Goal: Task Accomplishment & Management: Use online tool/utility

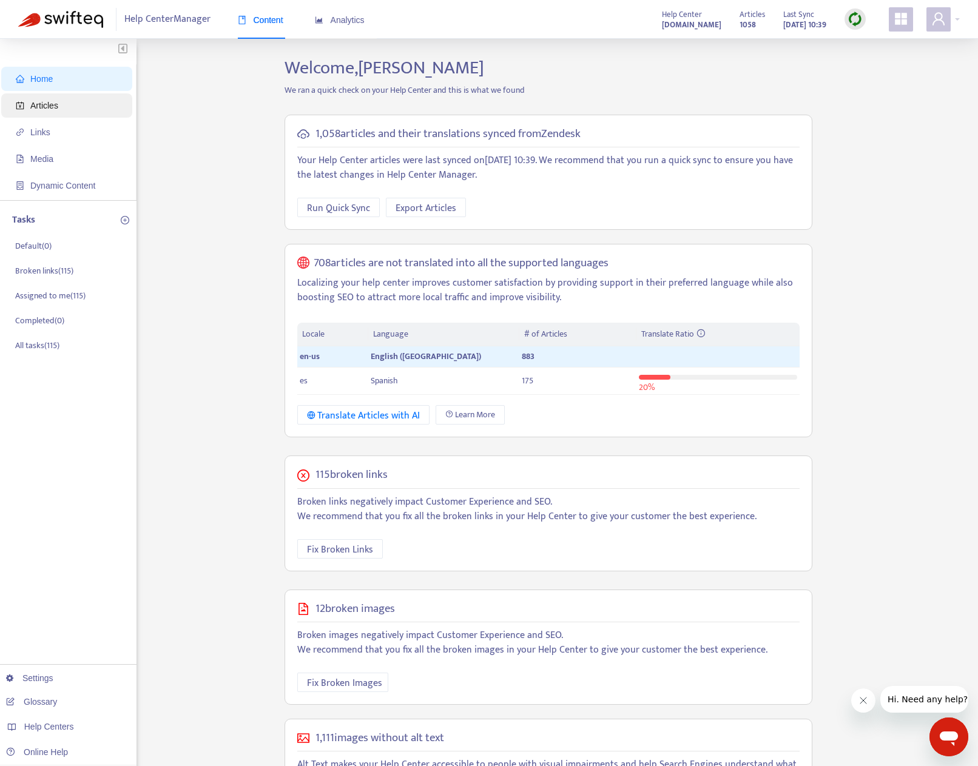
click at [49, 110] on span "Articles" at bounding box center [44, 106] width 28 height 10
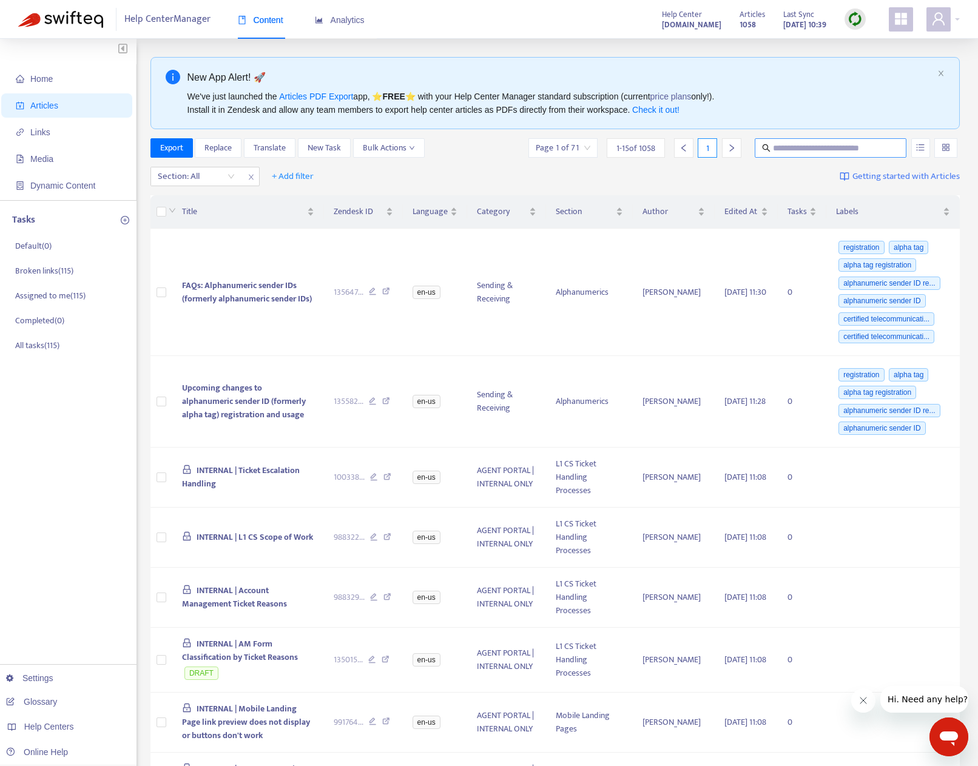
click at [830, 148] on input "text" at bounding box center [831, 147] width 116 height 13
type input "*******"
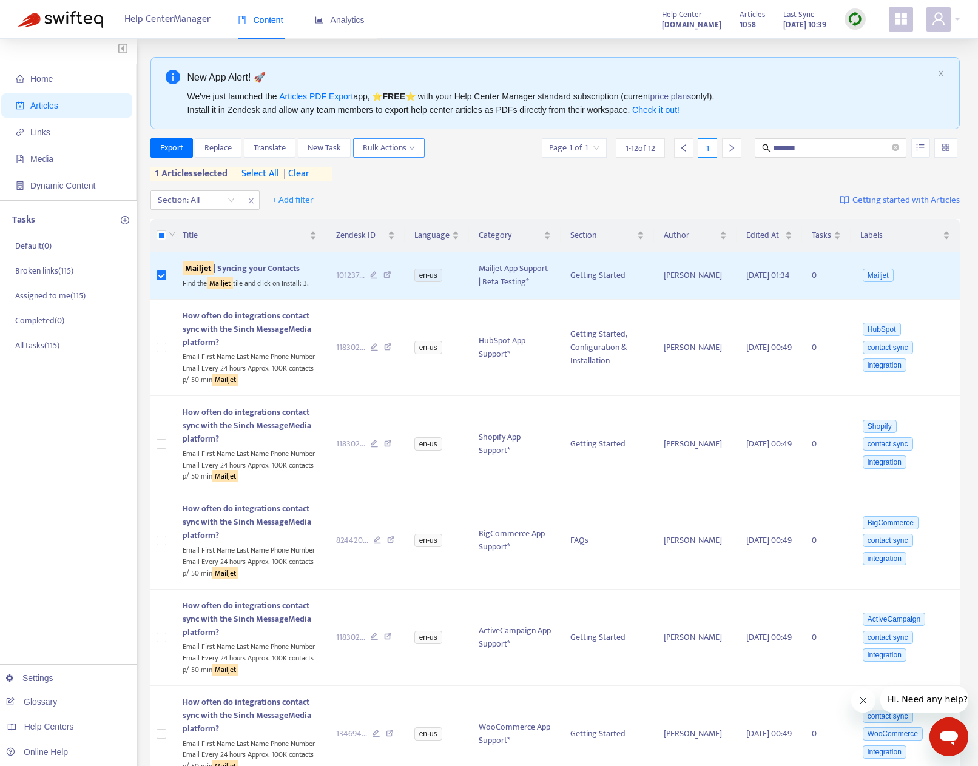
click at [400, 148] on span "Bulk Actions" at bounding box center [389, 147] width 52 height 13
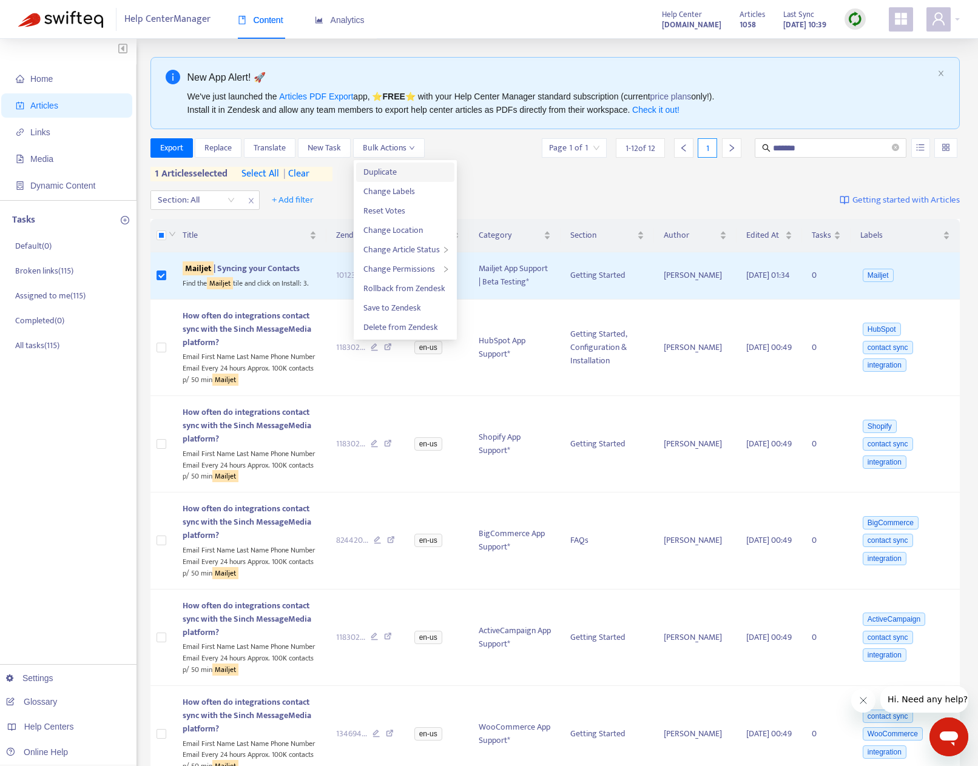
click at [393, 170] on span "Duplicate" at bounding box center [379, 172] width 33 height 14
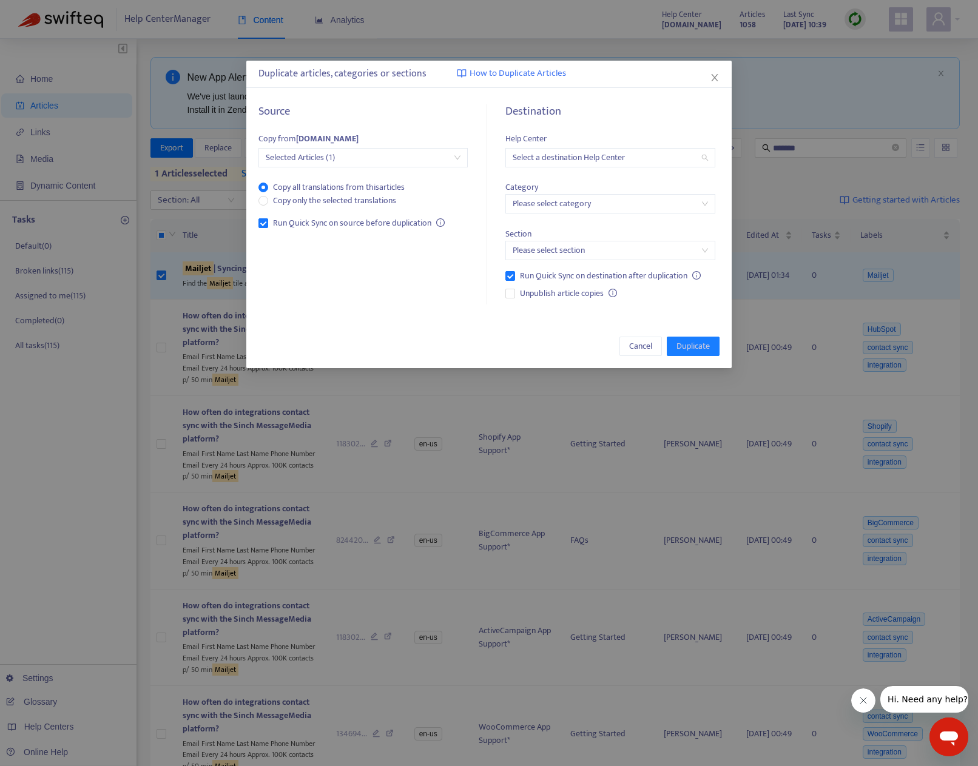
click at [579, 154] on input "search" at bounding box center [609, 158] width 195 height 18
click at [579, 199] on div "[DOMAIN_NAME]" at bounding box center [620, 200] width 211 height 13
click at [587, 158] on span "[DOMAIN_NAME]" at bounding box center [609, 158] width 195 height 18
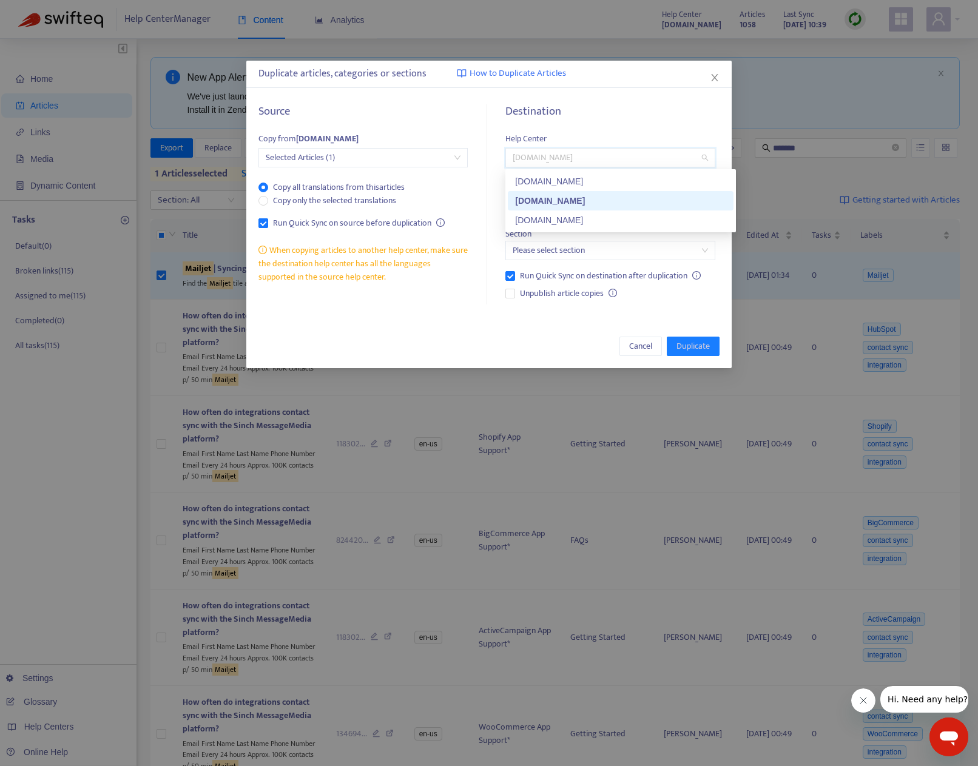
click at [630, 126] on div "Destination" at bounding box center [609, 118] width 209 height 27
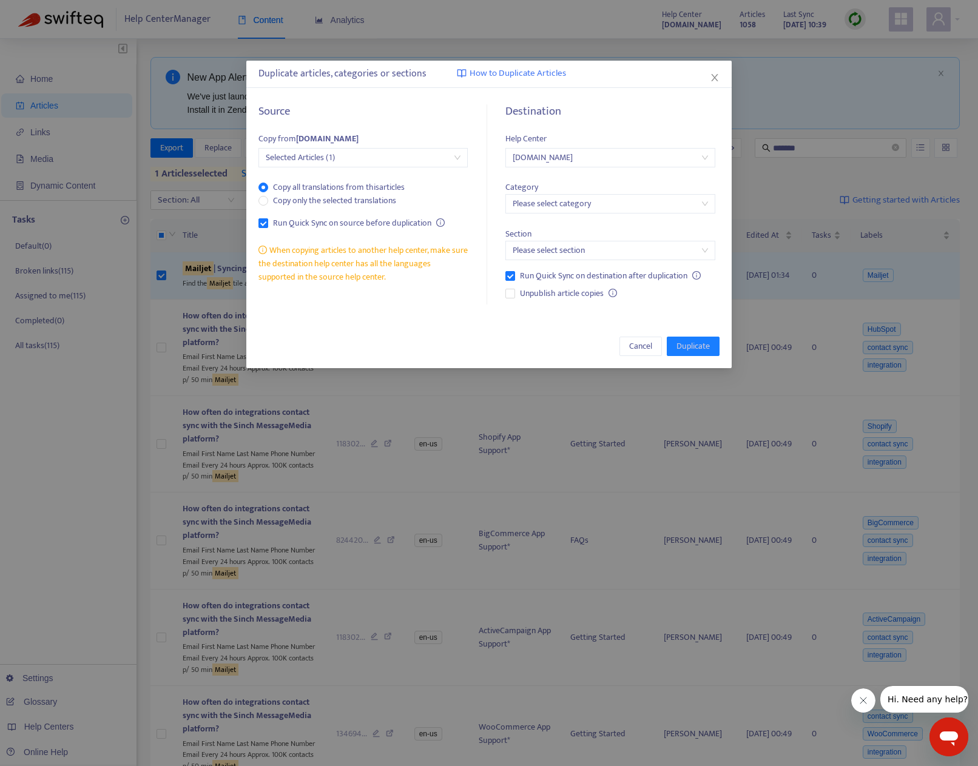
click at [574, 209] on input "search" at bounding box center [609, 204] width 195 height 18
type input "****"
click at [557, 232] on div "Mailjet App Support en-us" at bounding box center [620, 227] width 211 height 13
click at [573, 248] on input "search" at bounding box center [609, 250] width 195 height 18
click at [584, 227] on div "Section Please select section" at bounding box center [609, 236] width 209 height 47
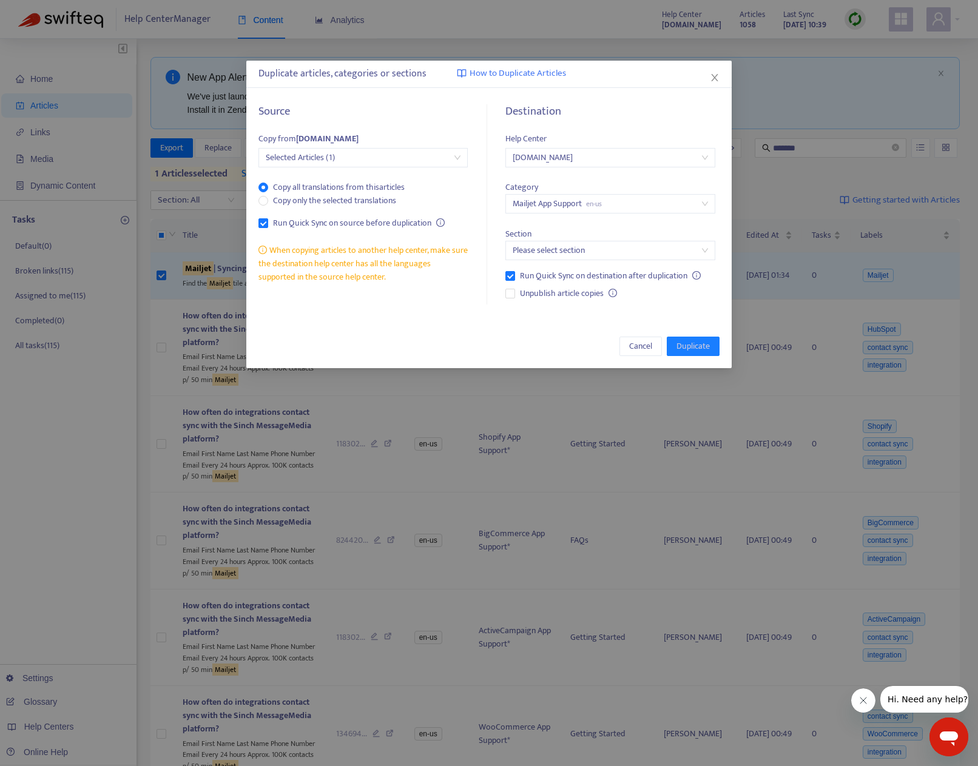
click at [583, 248] on input "search" at bounding box center [609, 250] width 195 height 18
click at [585, 229] on div "Section Please select section" at bounding box center [609, 236] width 209 height 47
click at [711, 76] on icon "close" at bounding box center [715, 78] width 10 height 10
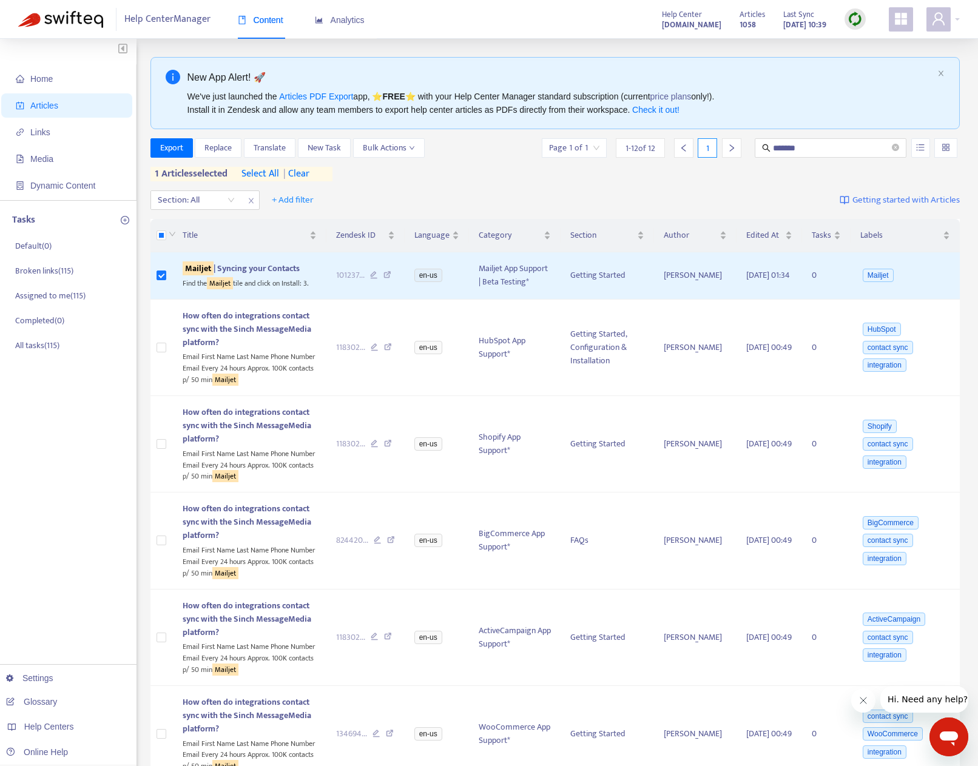
click at [853, 19] on img at bounding box center [854, 19] width 15 height 15
click at [396, 152] on span "Bulk Actions" at bounding box center [389, 147] width 52 height 13
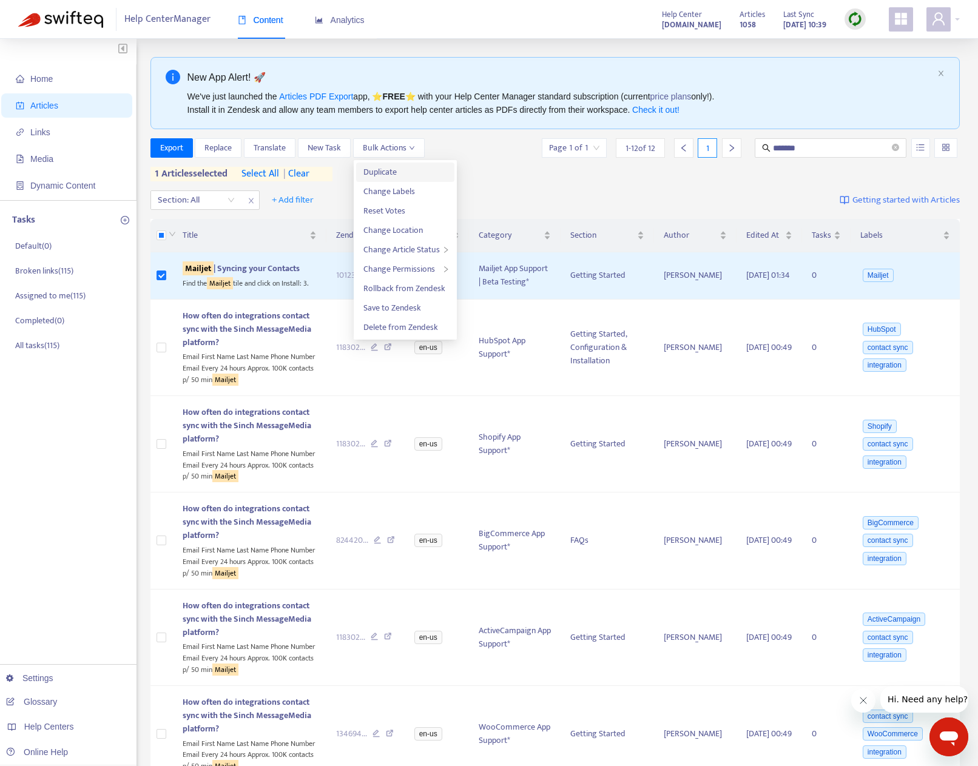
click at [393, 168] on span "Duplicate" at bounding box center [379, 172] width 33 height 14
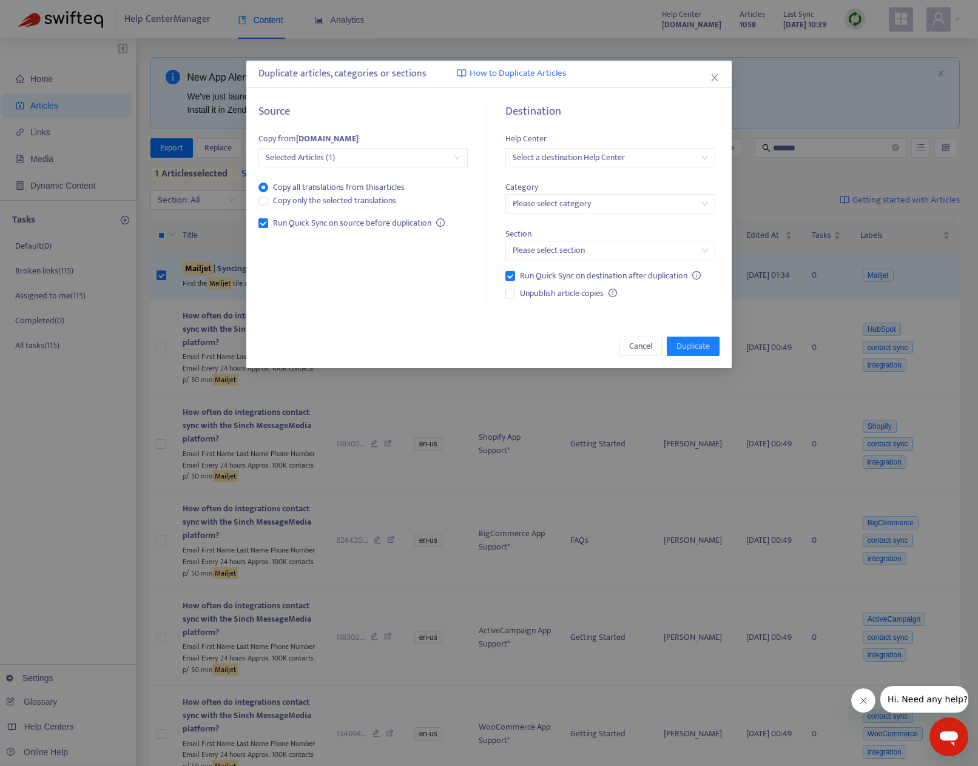
click at [571, 152] on input "search" at bounding box center [609, 158] width 195 height 18
click at [713, 79] on icon "close" at bounding box center [714, 77] width 7 height 7
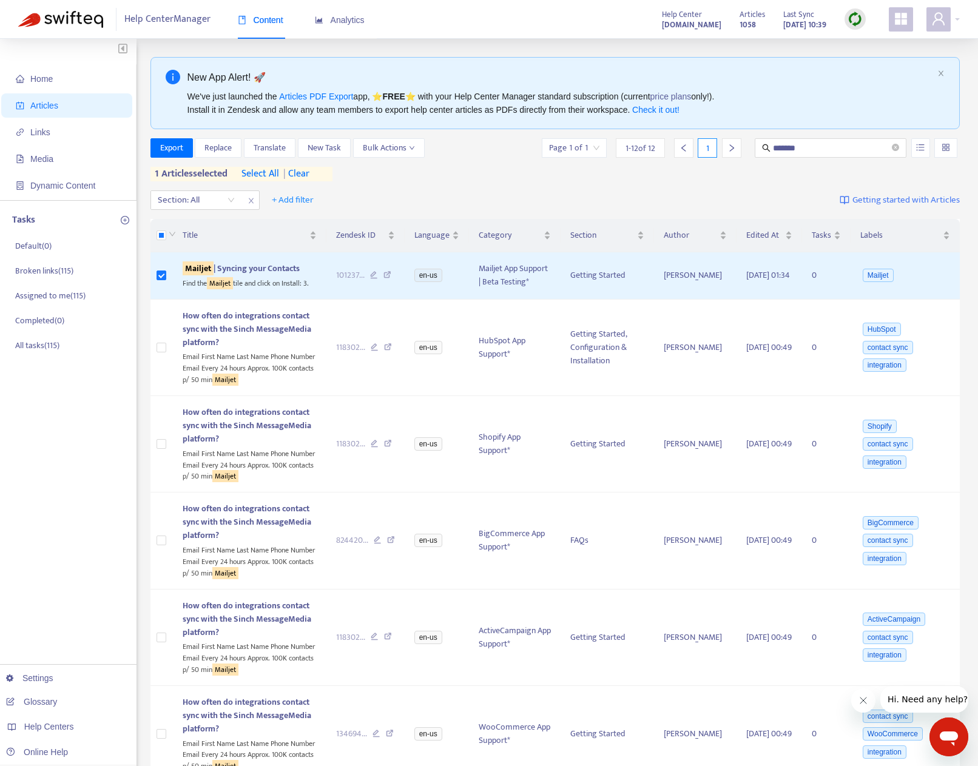
click at [662, 21] on strong "[DOMAIN_NAME]" at bounding box center [691, 24] width 59 height 13
click at [899, 21] on icon "appstore" at bounding box center [901, 19] width 12 height 12
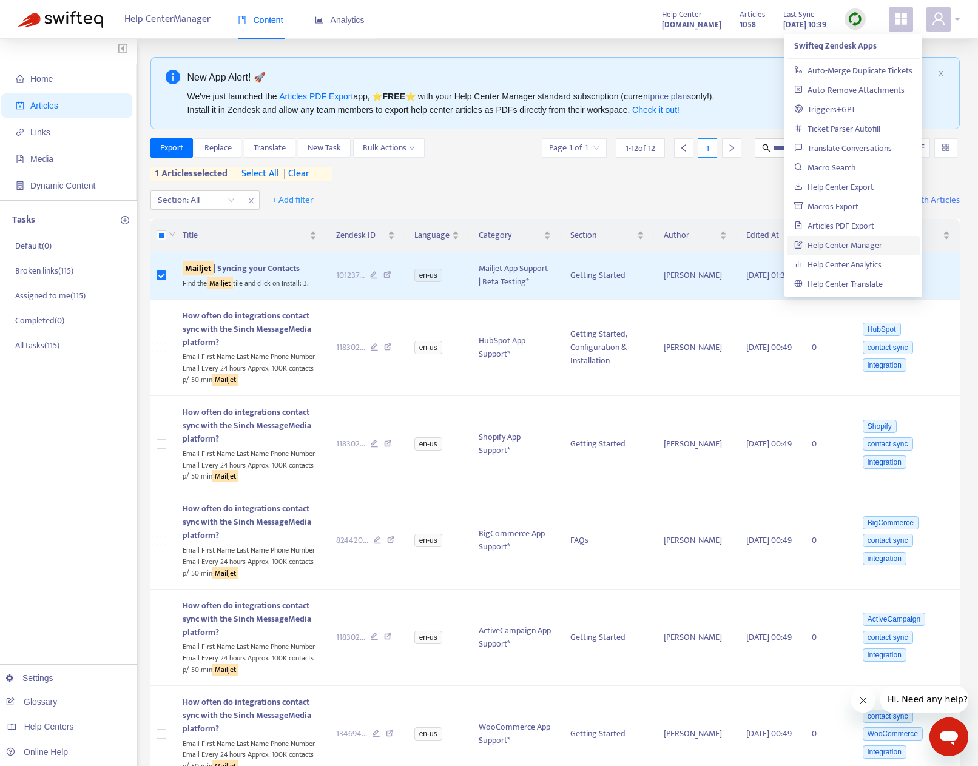
click at [930, 22] on span at bounding box center [938, 19] width 24 height 24
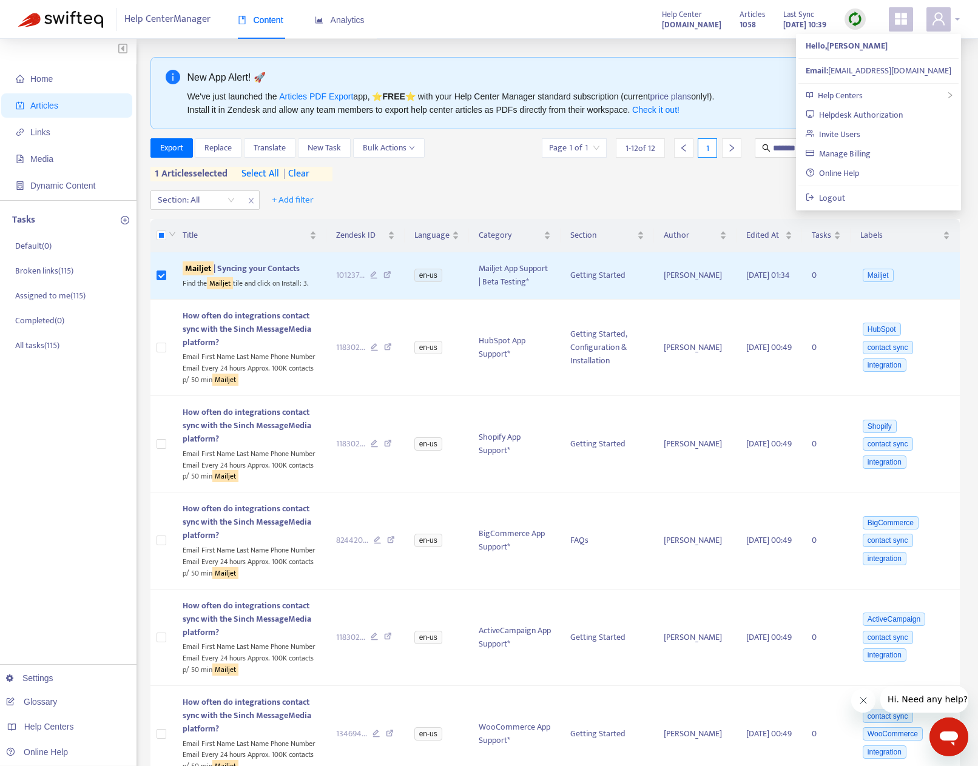
click at [932, 21] on icon "user" at bounding box center [938, 19] width 15 height 15
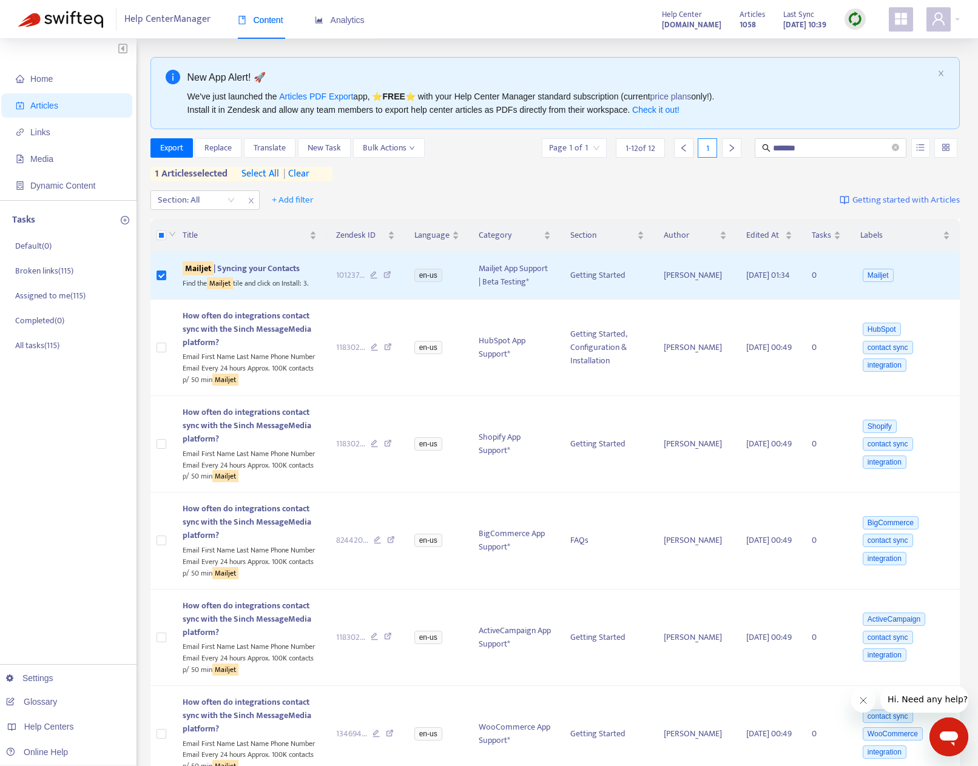
click at [853, 24] on img at bounding box center [854, 19] width 15 height 15
drag, startPoint x: 868, startPoint y: 44, endPoint x: 842, endPoint y: 40, distance: 27.0
click at [868, 44] on link "Quick Sync" at bounding box center [880, 44] width 52 height 14
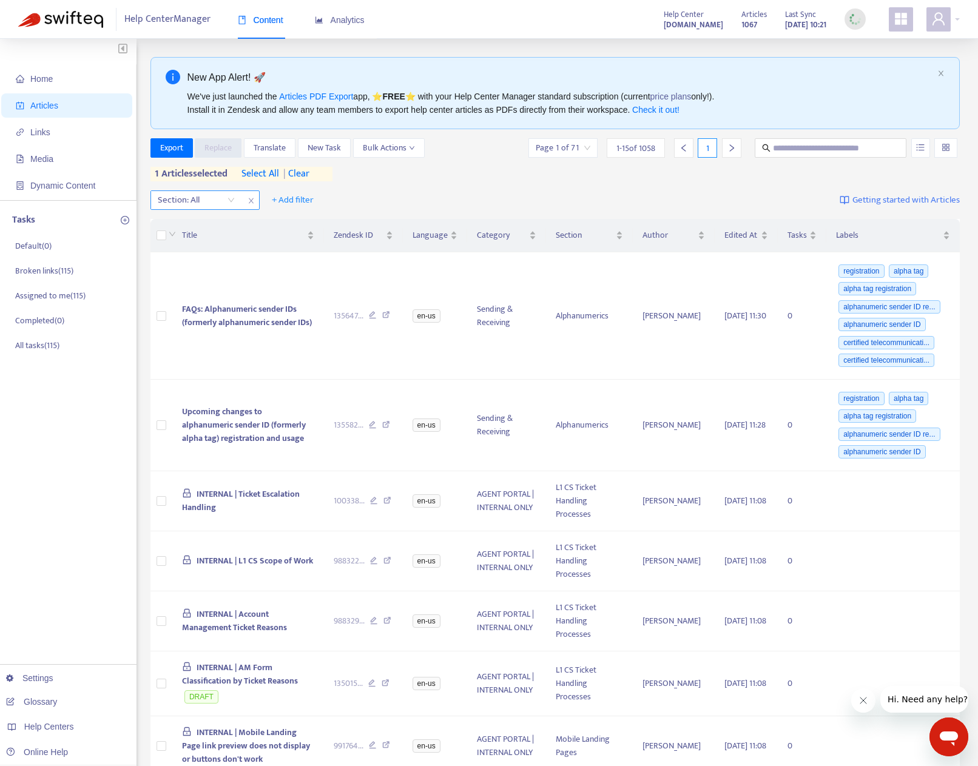
click at [213, 201] on div at bounding box center [189, 200] width 73 height 15
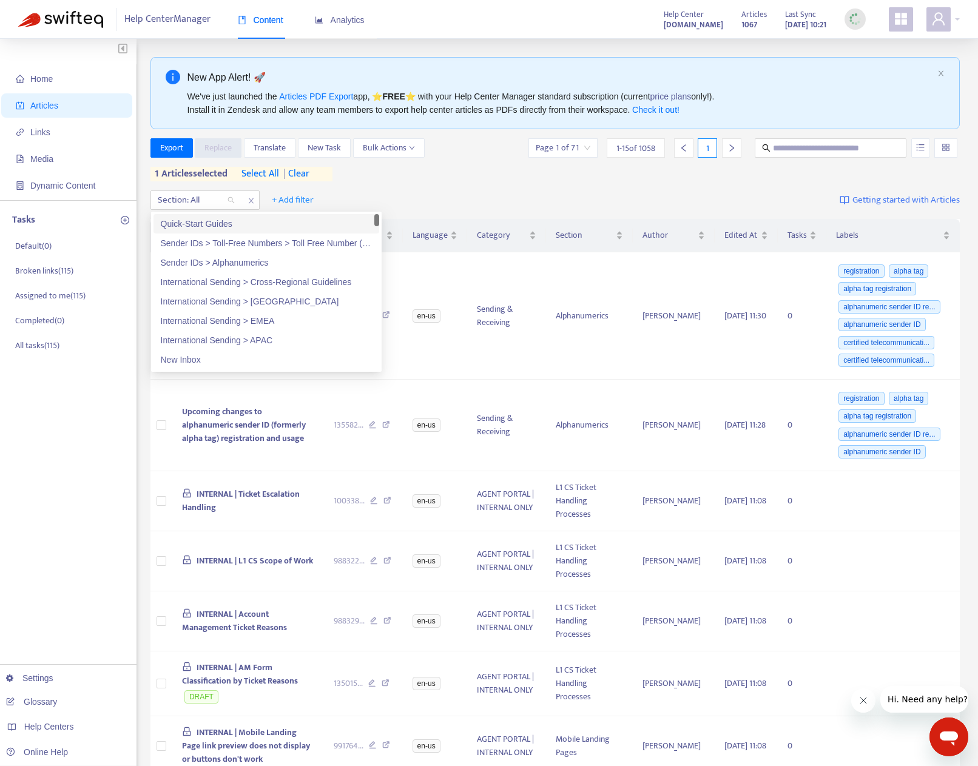
click at [309, 170] on span "| clear" at bounding box center [294, 174] width 30 height 15
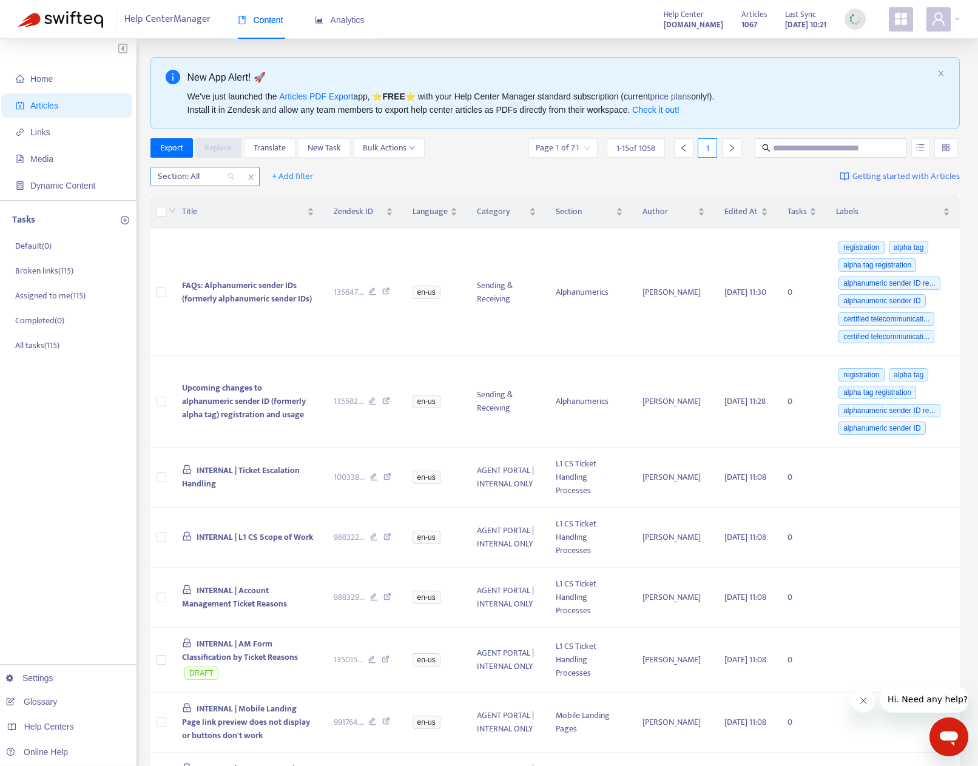
click at [173, 180] on div at bounding box center [189, 176] width 73 height 15
type input "*******"
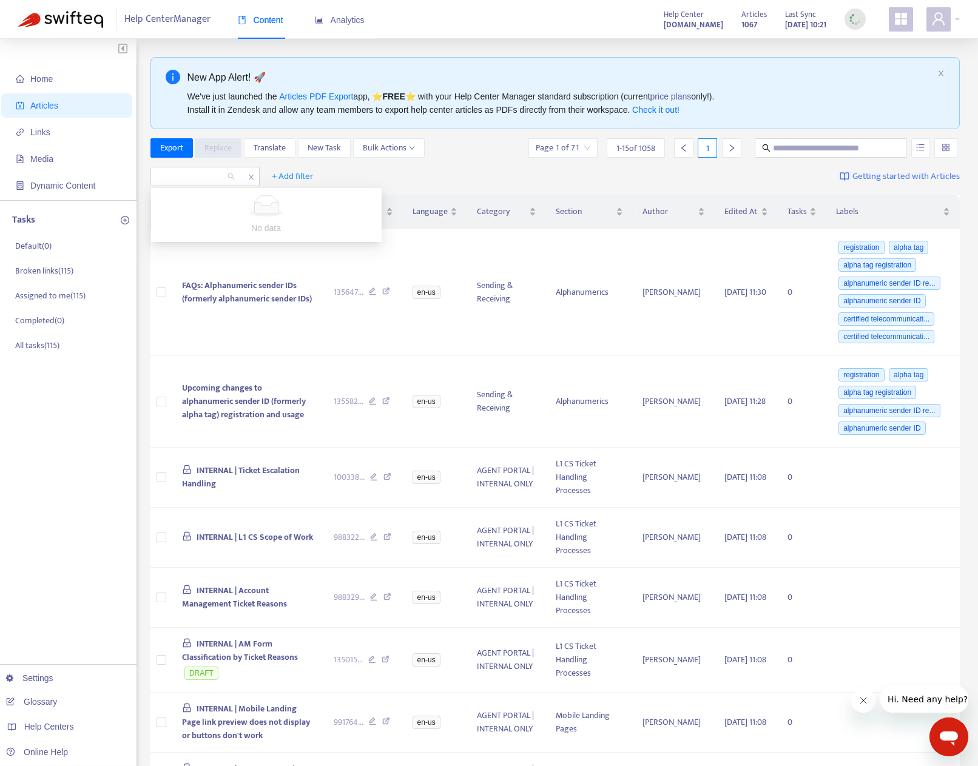
click at [377, 167] on div "mailjet + Add filter Getting started with Articles" at bounding box center [555, 177] width 810 height 29
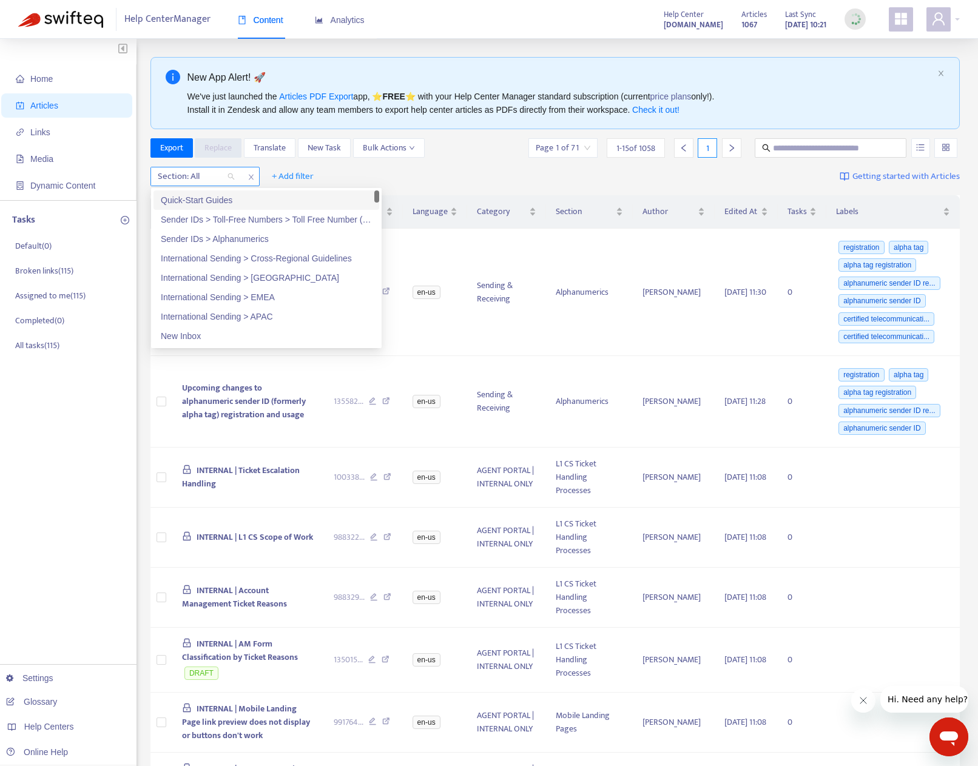
click at [204, 181] on div at bounding box center [189, 176] width 73 height 15
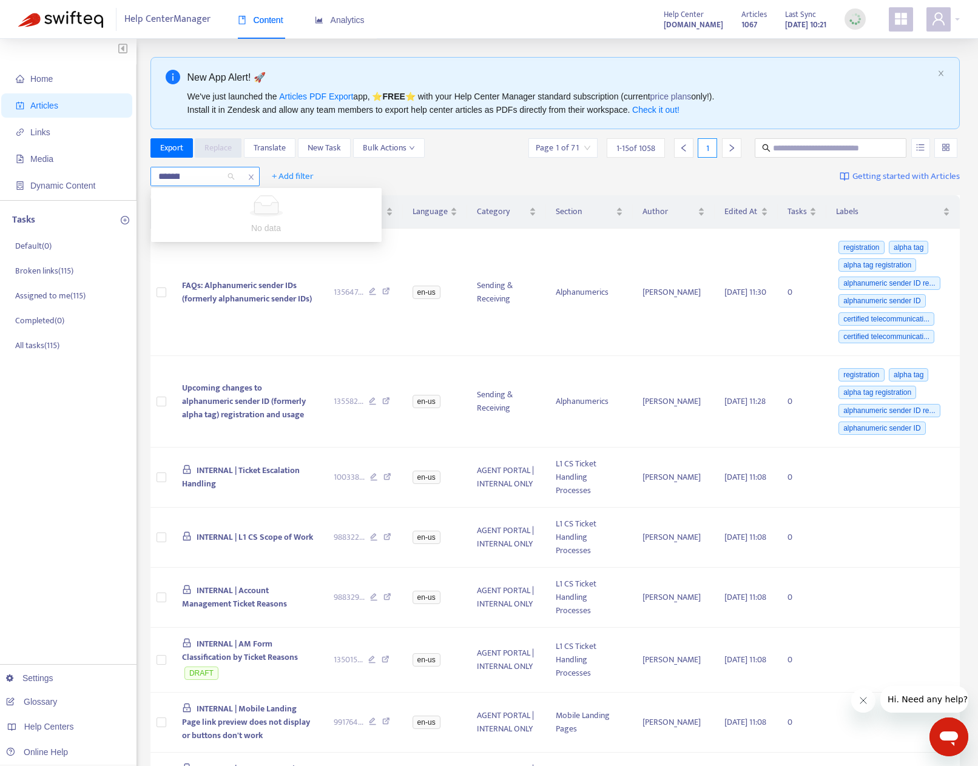
type input "********"
click at [53, 102] on span "Articles" at bounding box center [44, 106] width 28 height 10
